Goal: Check status

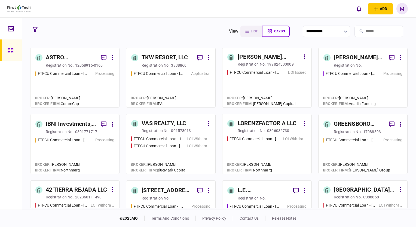
click at [359, 82] on div "FTFCU Commercial Loan - [STREET_ADDRESS][PERSON_NAME] Processing" at bounding box center [362, 87] width 79 height 32
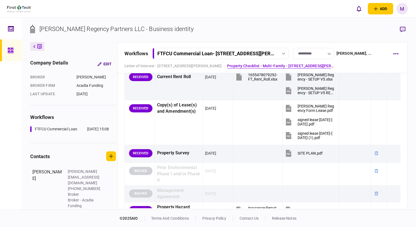
scroll to position [490, 0]
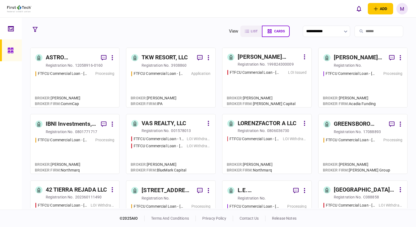
click at [277, 82] on div "FTFCU Commercial Loan - [STREET_ADDRESS] LOI Issued" at bounding box center [266, 86] width 79 height 33
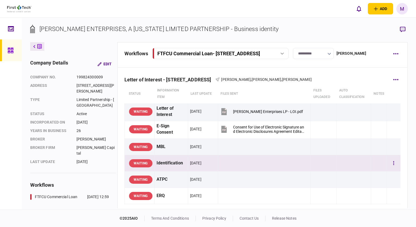
scroll to position [136, 0]
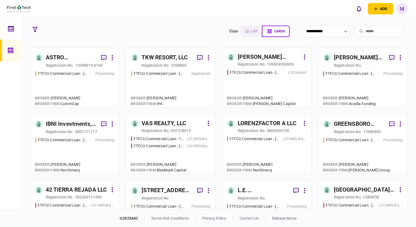
click at [73, 88] on div "FTFCU Commercial Loan - [STREET_ADDRESS] Price UT Processing" at bounding box center [74, 87] width 79 height 32
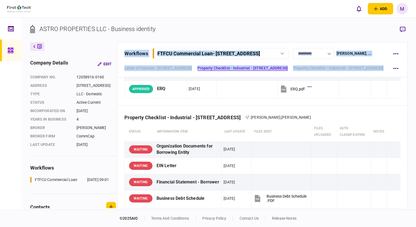
scroll to position [163, 0]
